Goal: Transaction & Acquisition: Purchase product/service

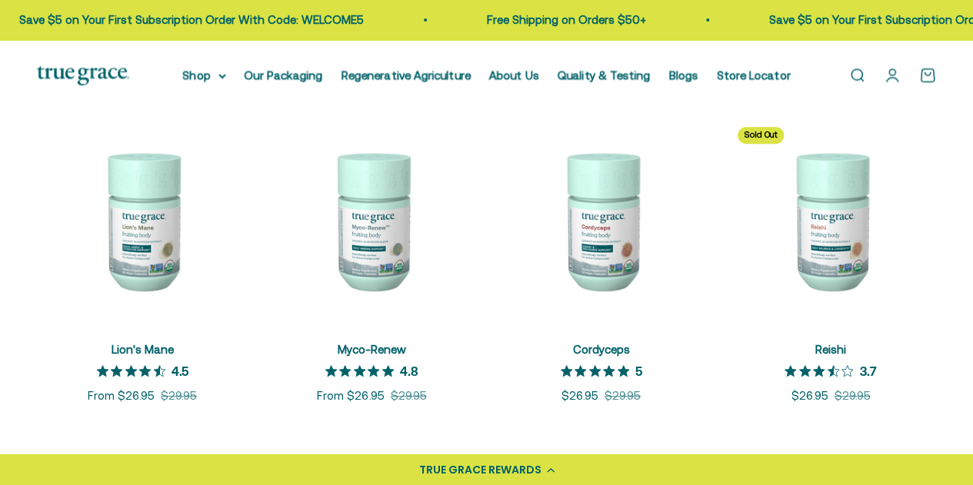
scroll to position [308, 0]
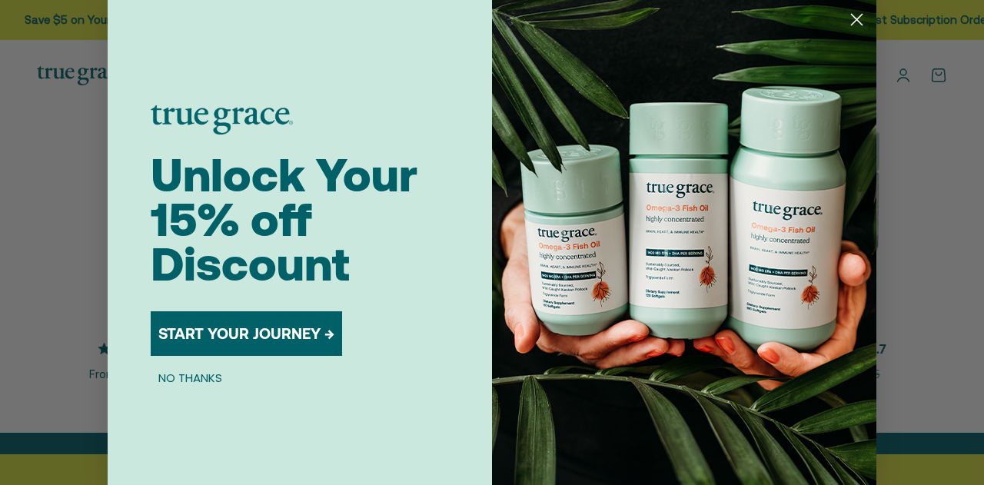
click at [852, 25] on circle "Close dialog" at bounding box center [856, 19] width 25 height 25
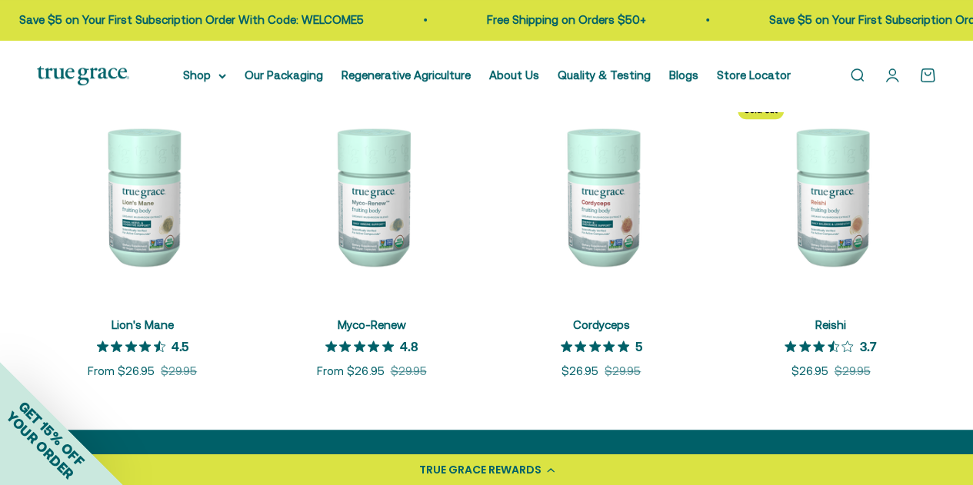
click at [381, 198] on img at bounding box center [371, 195] width 211 height 211
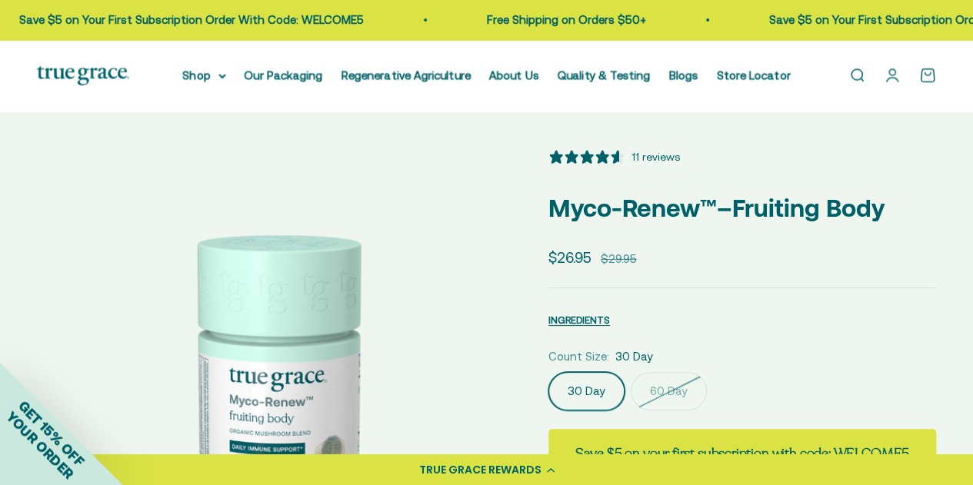
select select "3"
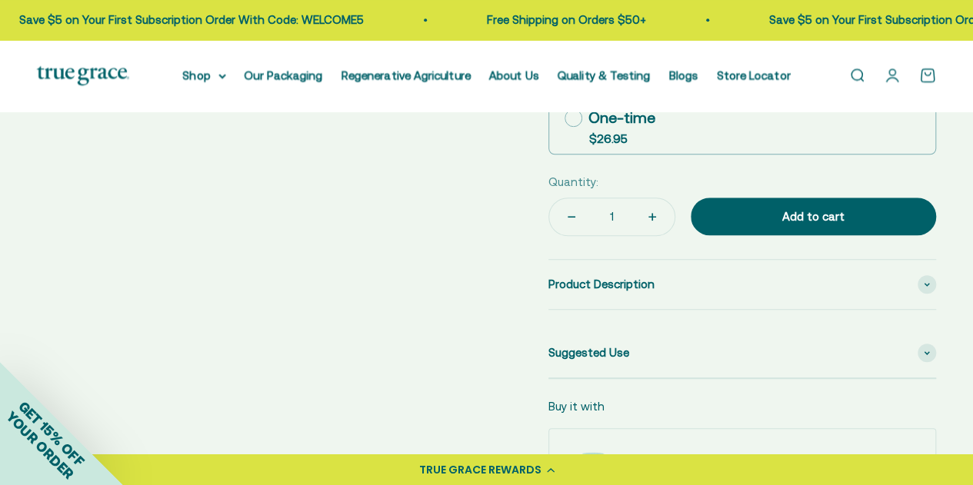
scroll to position [308, 0]
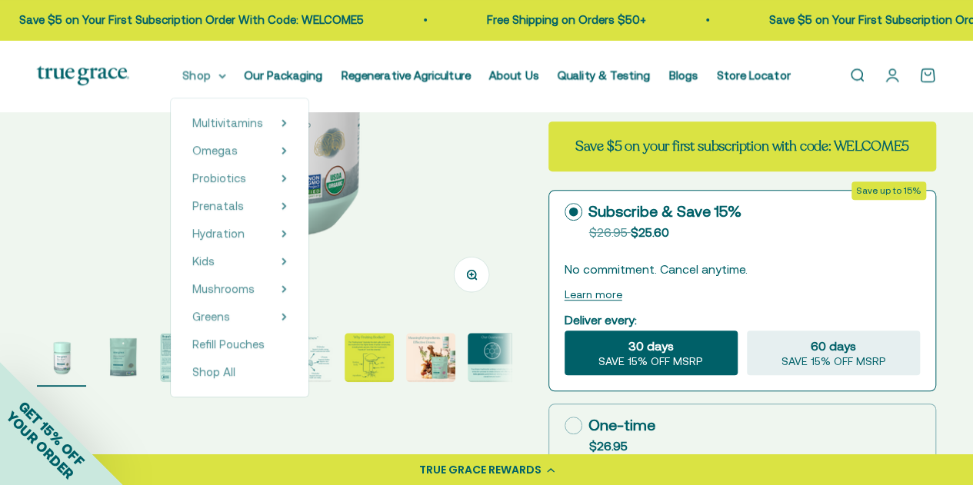
click at [215, 76] on summary "Shop" at bounding box center [204, 75] width 43 height 18
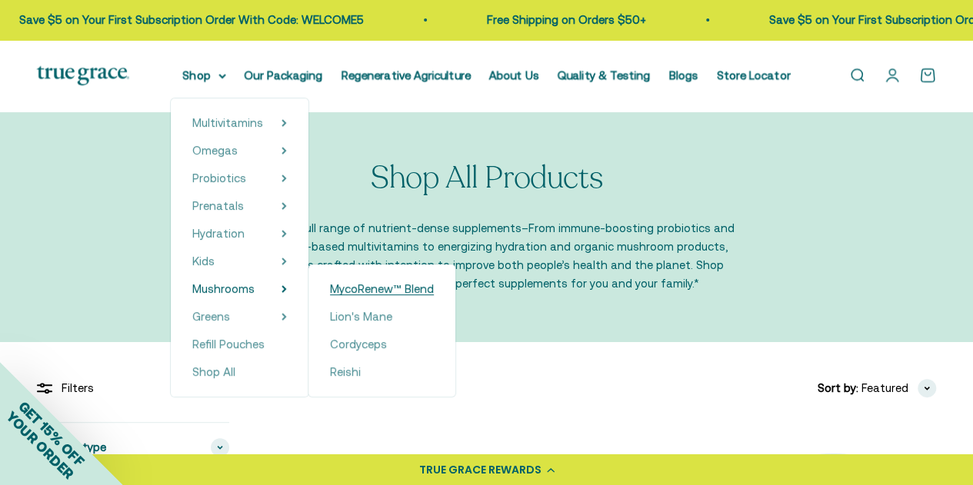
click at [360, 288] on span "MycoRenew™ Blend" at bounding box center [382, 288] width 104 height 13
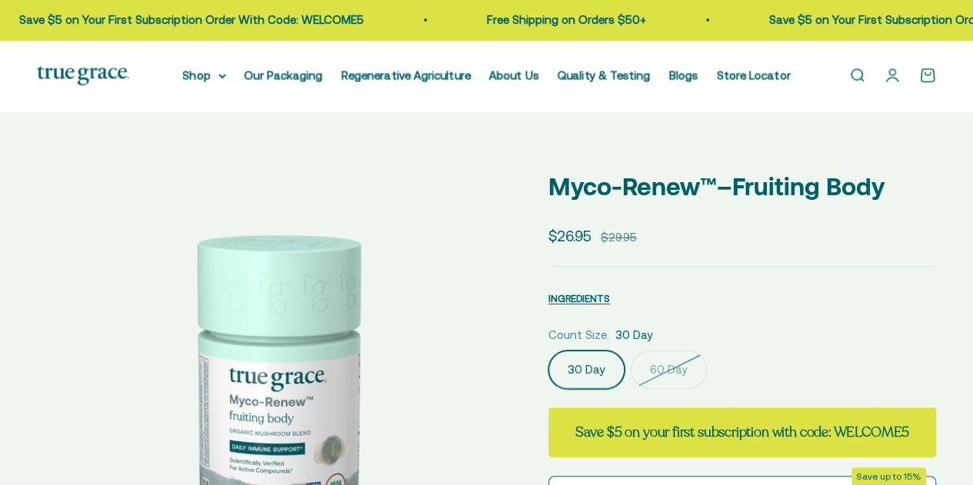
select select "3"
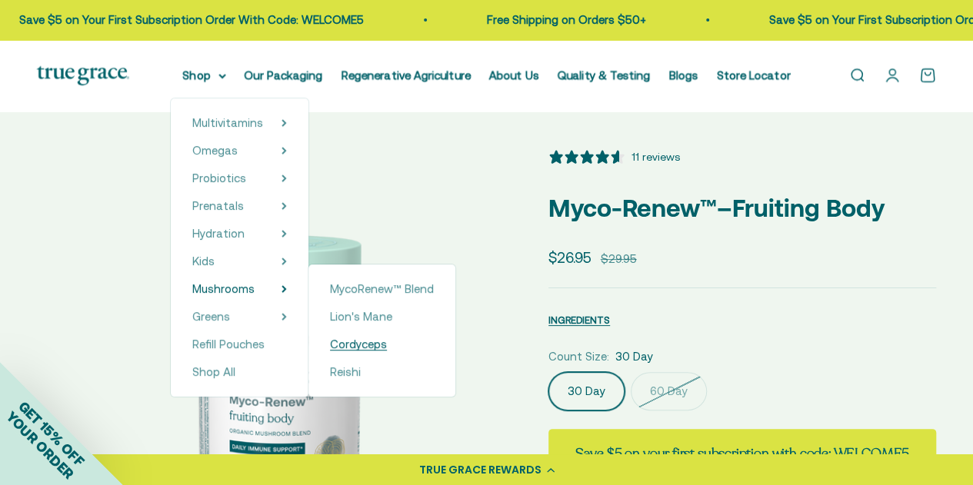
click at [381, 344] on span "Cordyceps" at bounding box center [358, 344] width 57 height 13
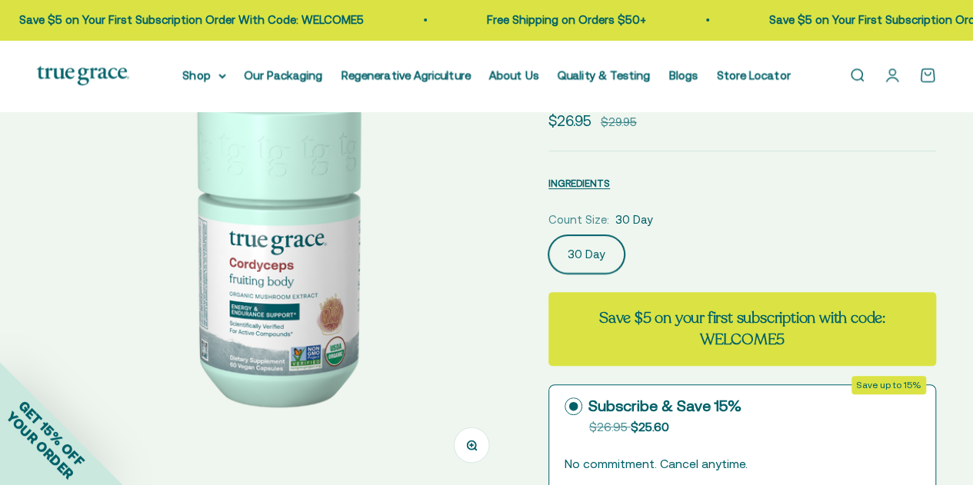
scroll to position [154, 0]
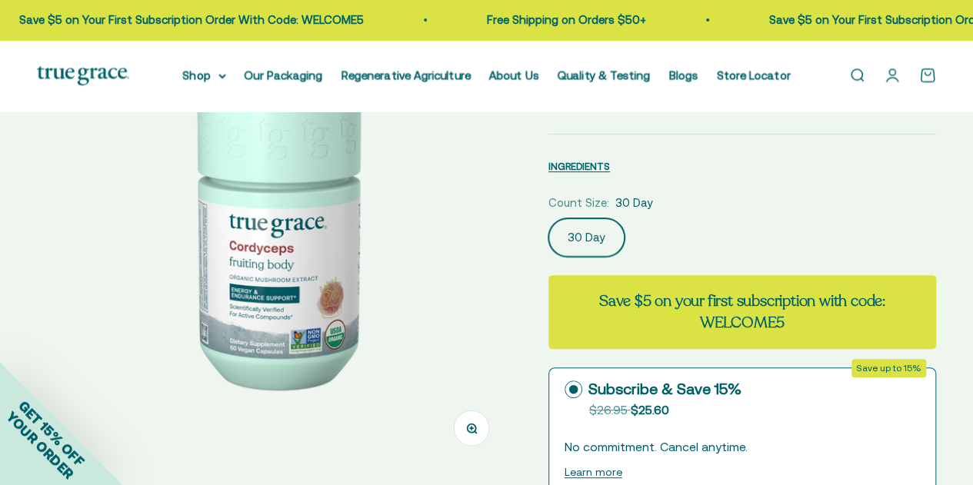
select select "3"
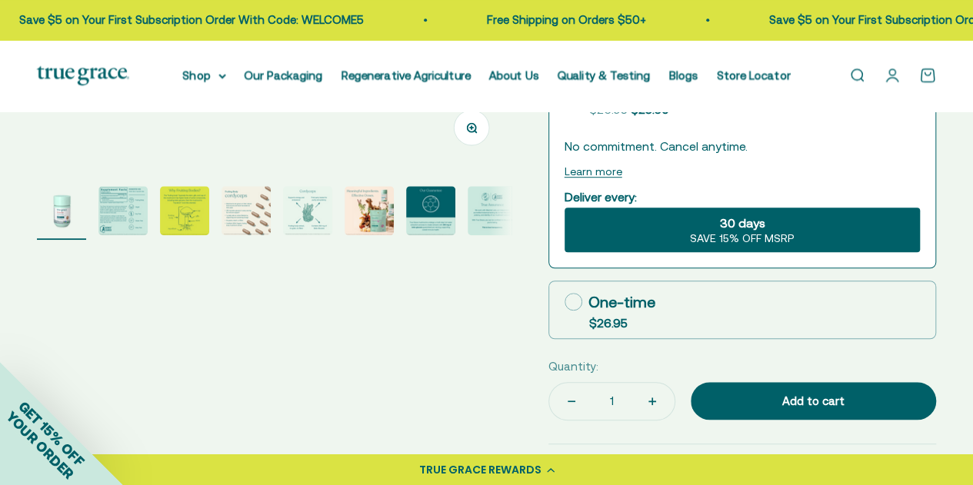
scroll to position [461, 0]
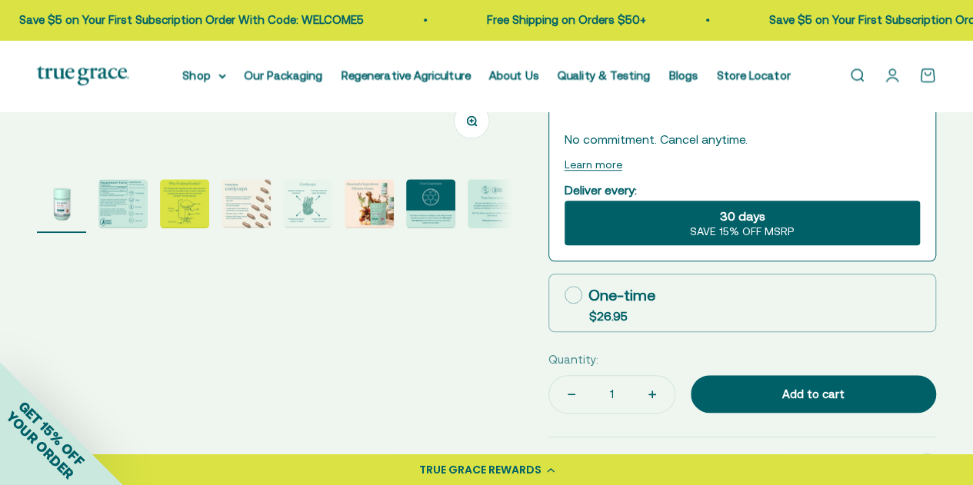
click at [361, 198] on img "Go to item 6" at bounding box center [368, 203] width 49 height 49
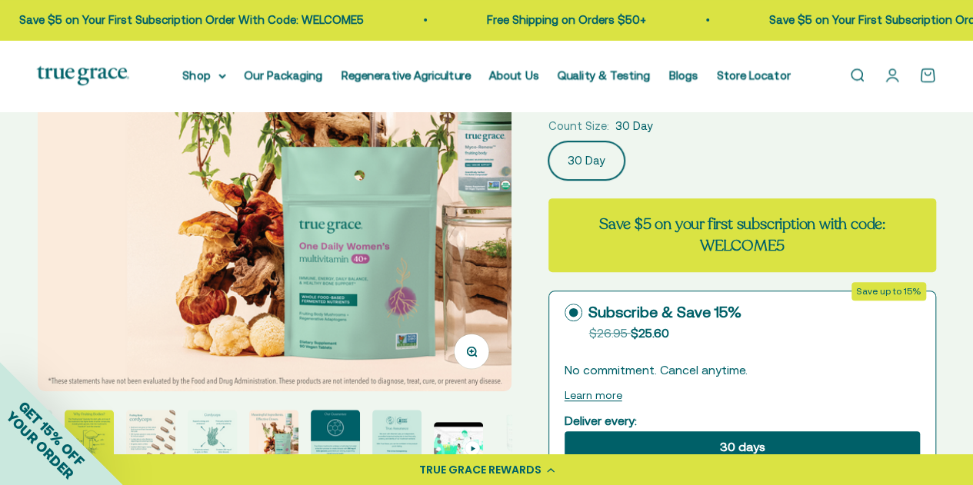
scroll to position [384, 0]
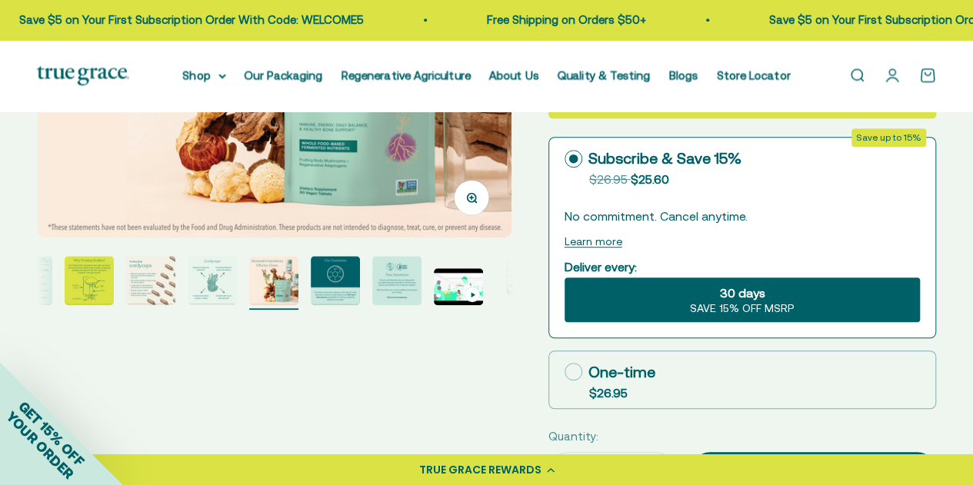
click at [95, 284] on img "Go to item 3" at bounding box center [89, 280] width 49 height 49
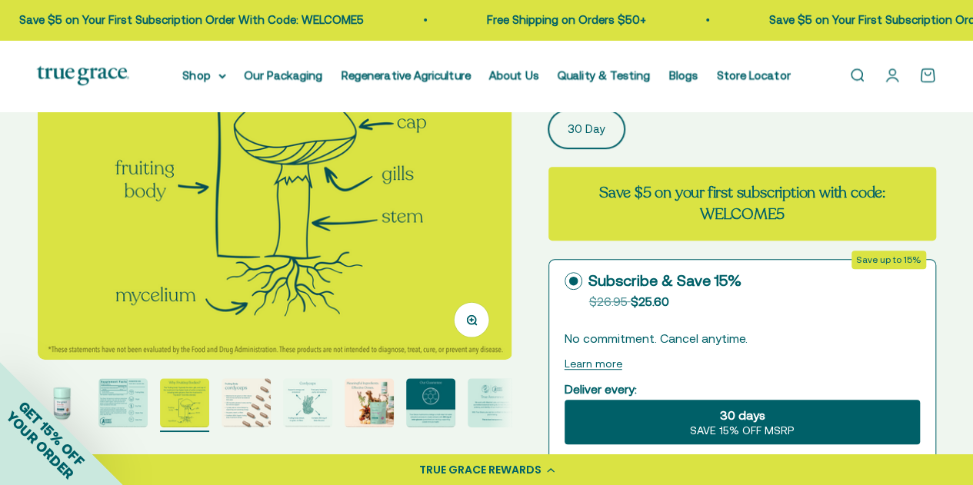
scroll to position [308, 0]
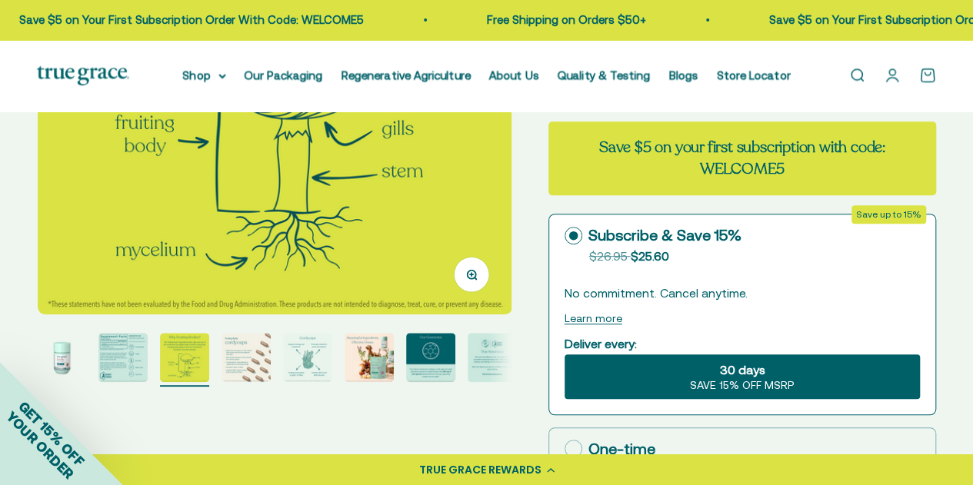
click at [114, 350] on img "Go to item 2" at bounding box center [122, 357] width 49 height 49
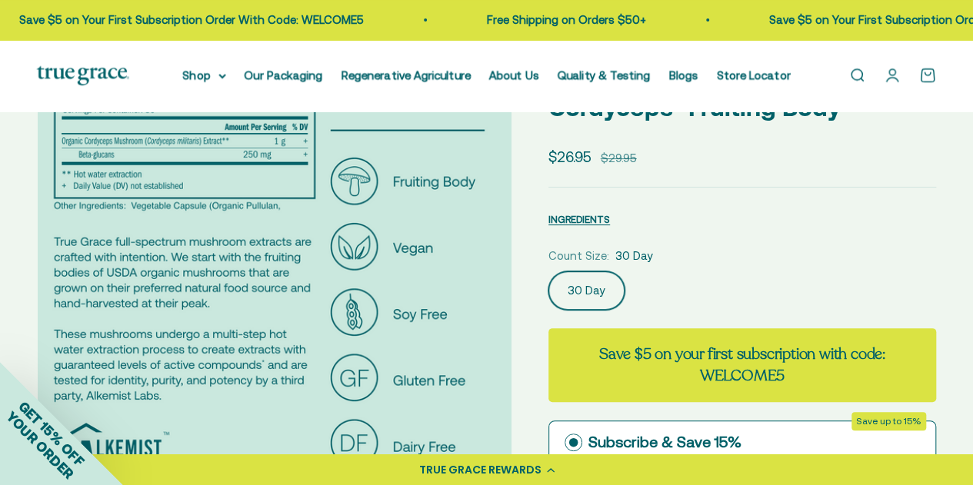
scroll to position [0, 0]
